Goal: Information Seeking & Learning: Learn about a topic

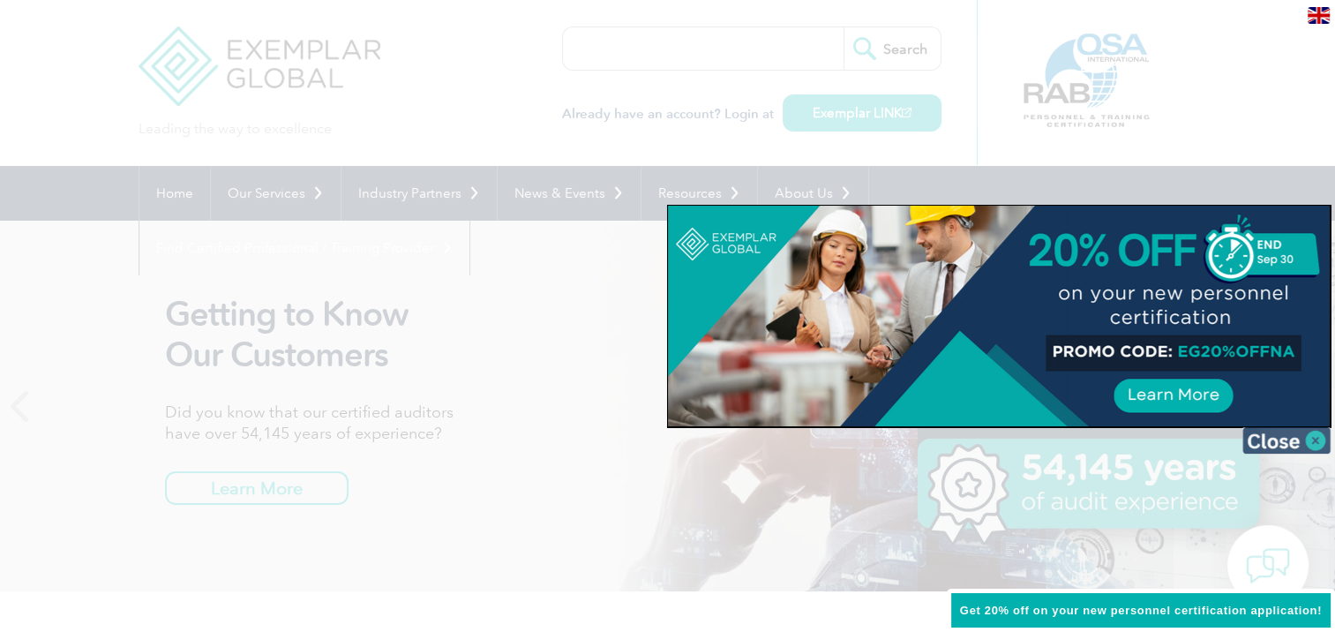
click at [1315, 440] on img at bounding box center [1287, 440] width 88 height 26
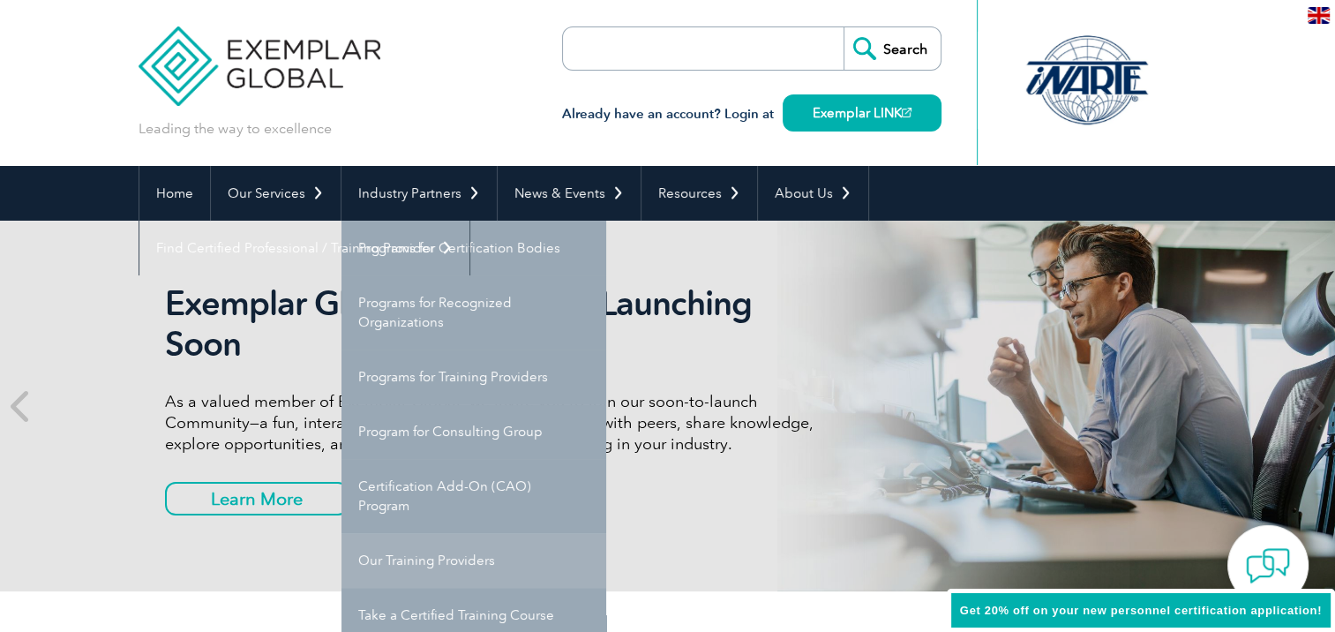
click at [436, 545] on link "Our Training Providers" at bounding box center [474, 560] width 265 height 55
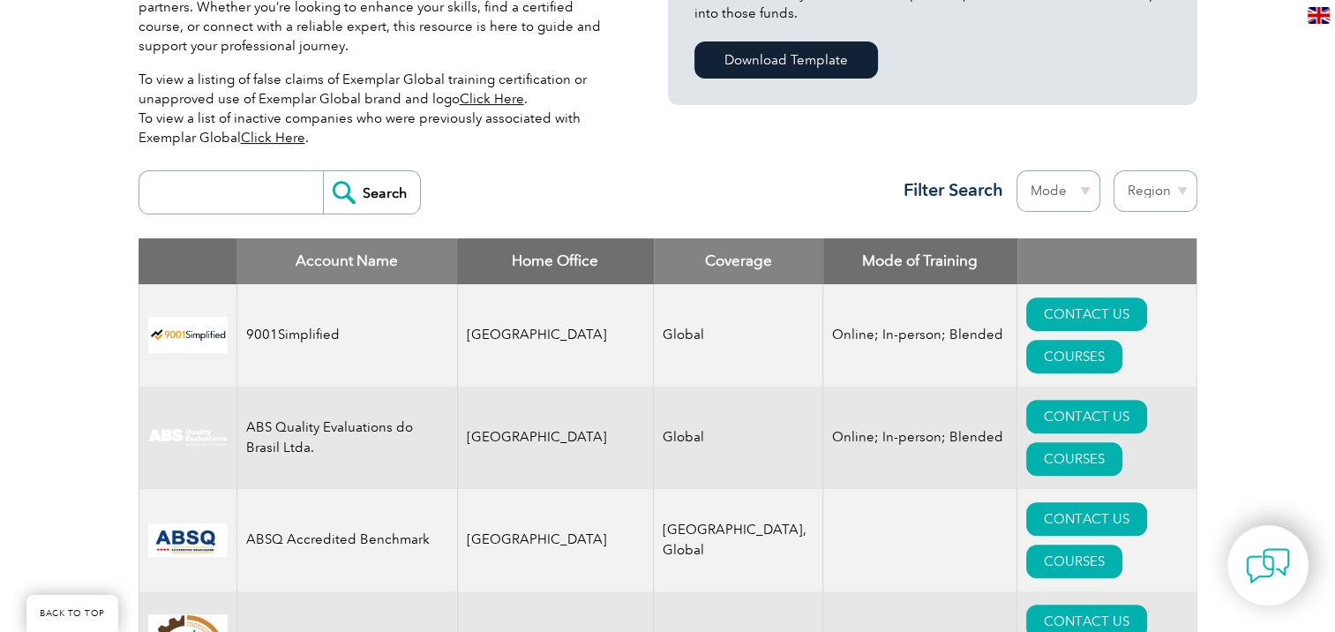
scroll to position [562, 0]
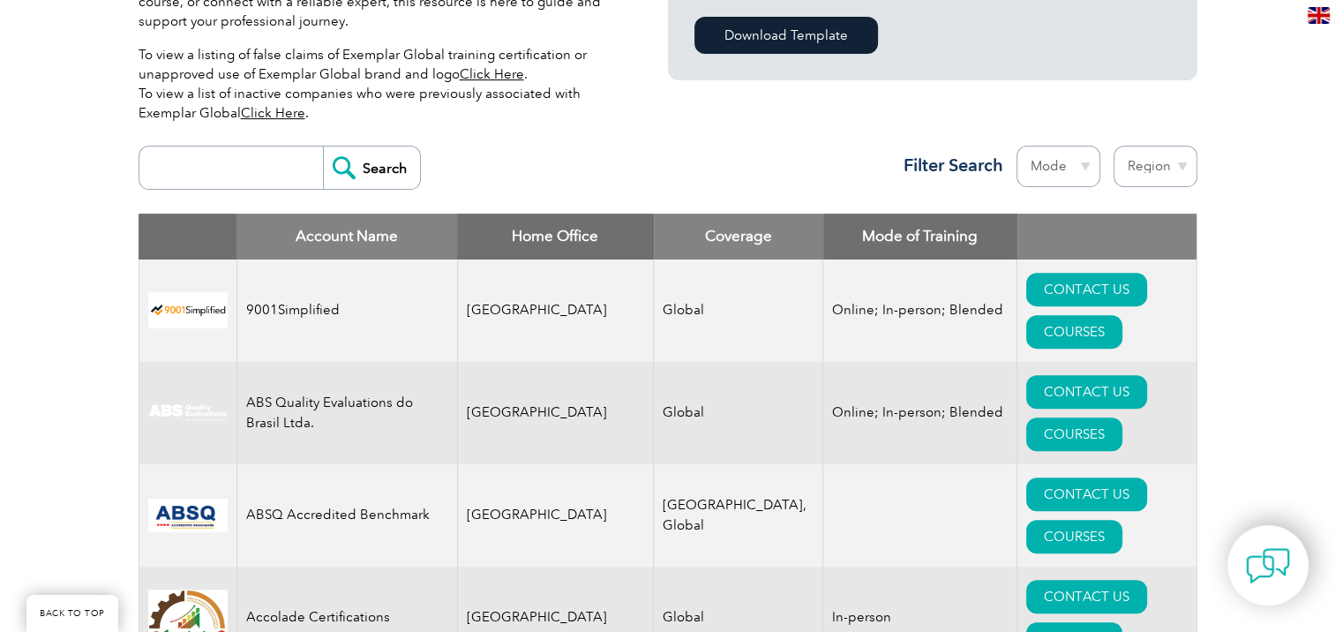
click at [1184, 163] on select "Region Australia Bahrain Bangladesh Brazil Canada Colombia Dominican Republic E…" at bounding box center [1156, 166] width 84 height 41
select select "[GEOGRAPHIC_DATA]"
click at [1114, 146] on select "Region Australia Bahrain Bangladesh Brazil Canada Colombia Dominican Republic E…" at bounding box center [1156, 166] width 84 height 41
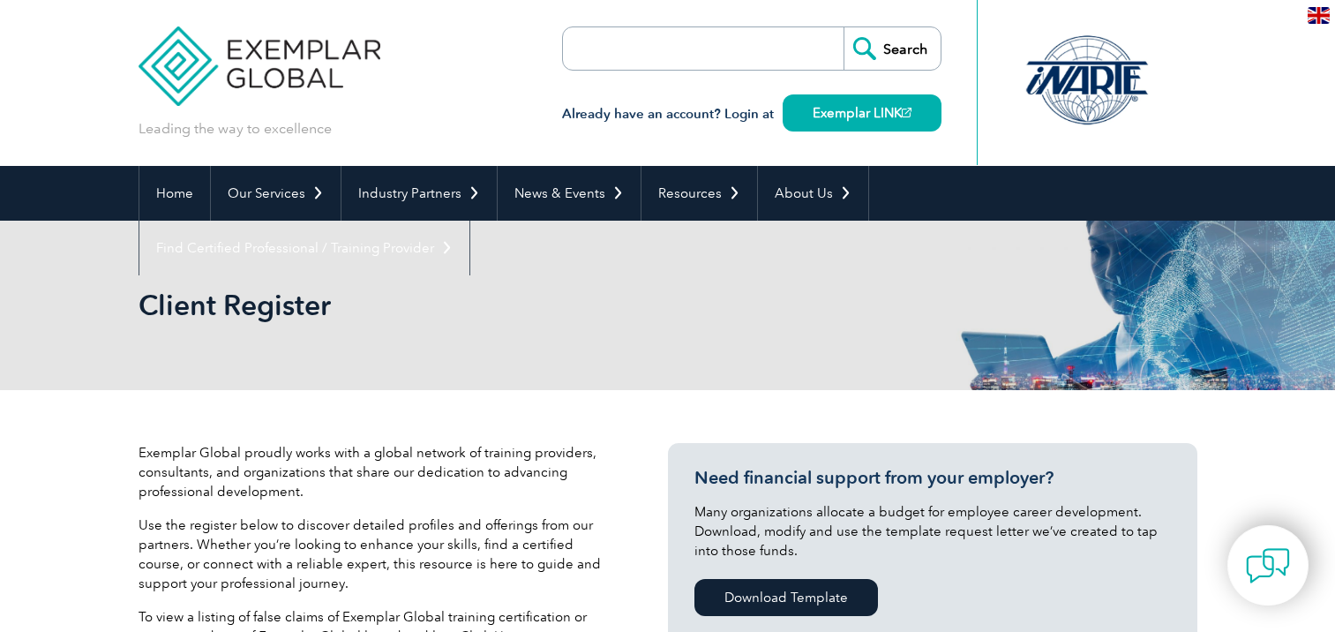
select select "[GEOGRAPHIC_DATA]"
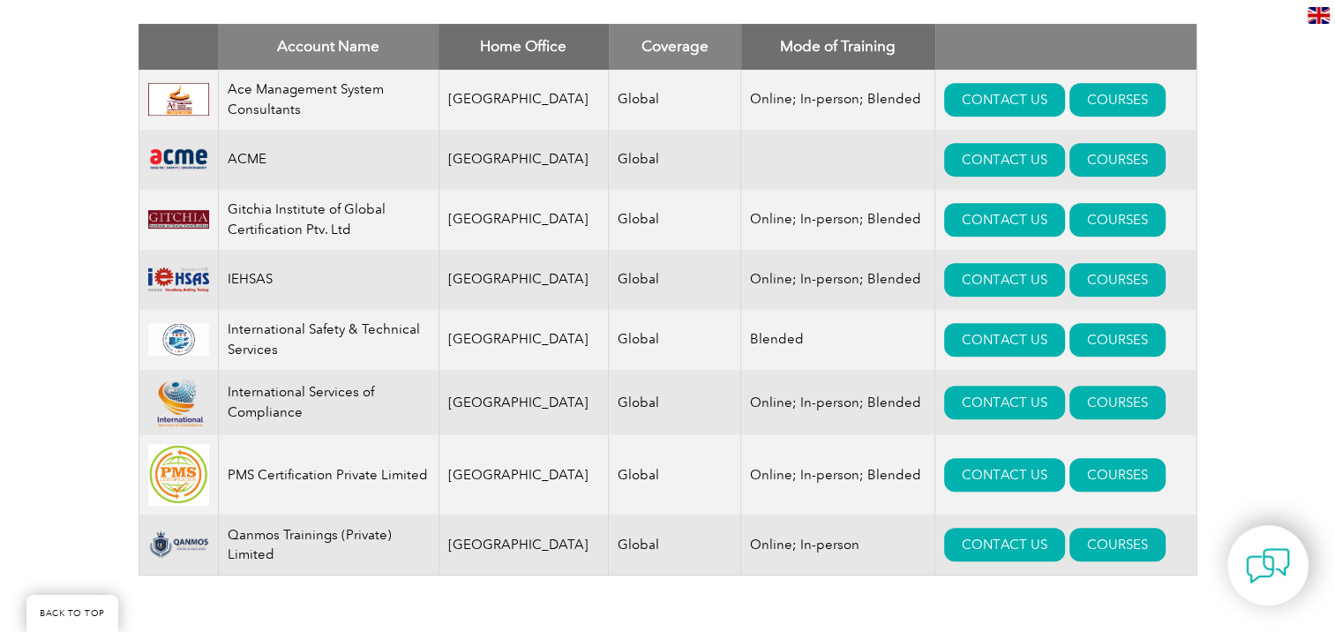
scroll to position [755, 0]
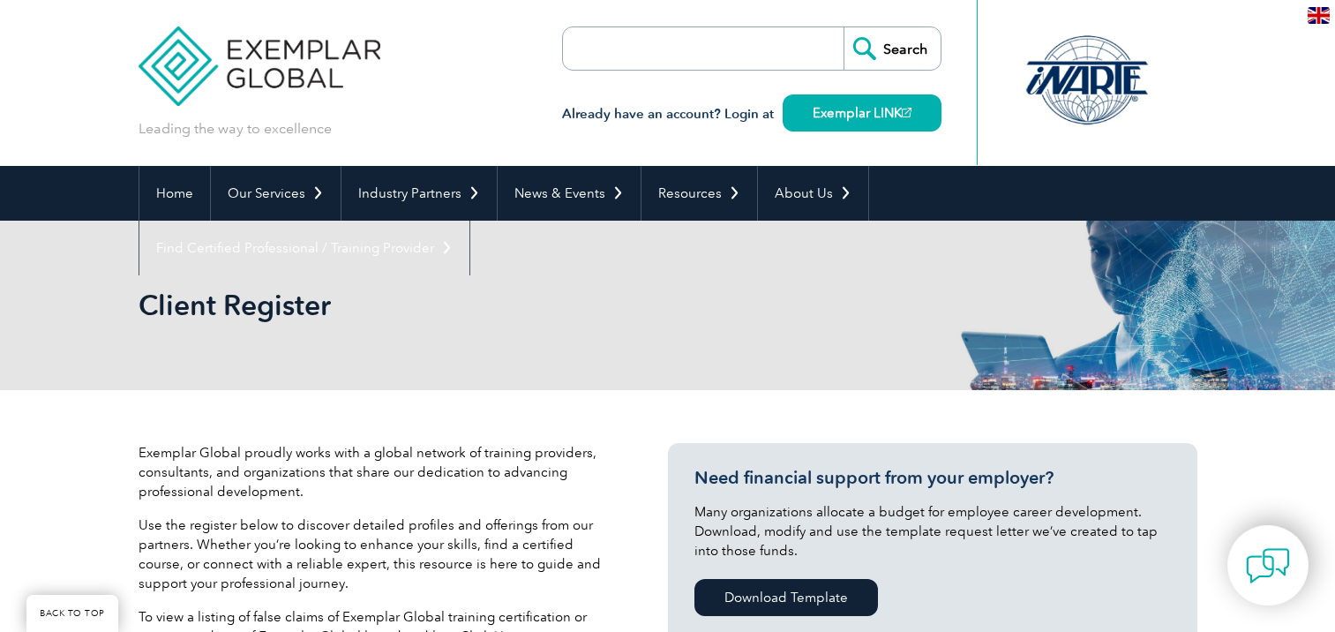
select select "[GEOGRAPHIC_DATA]"
